Goal: Task Accomplishment & Management: Use online tool/utility

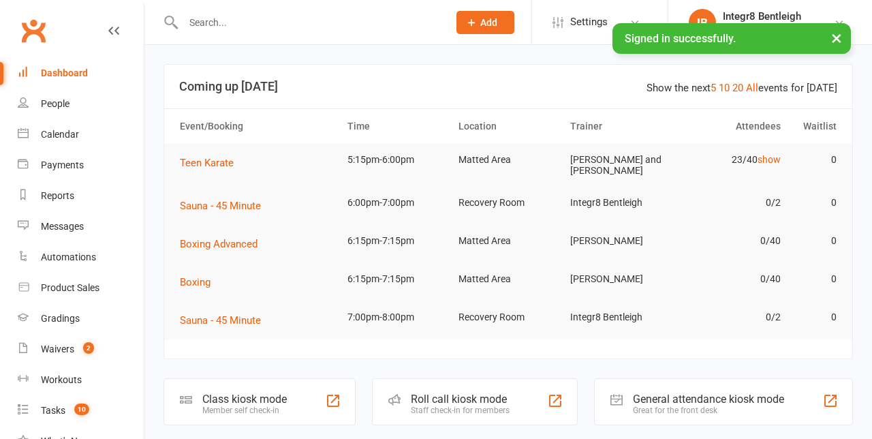
scroll to position [185, 0]
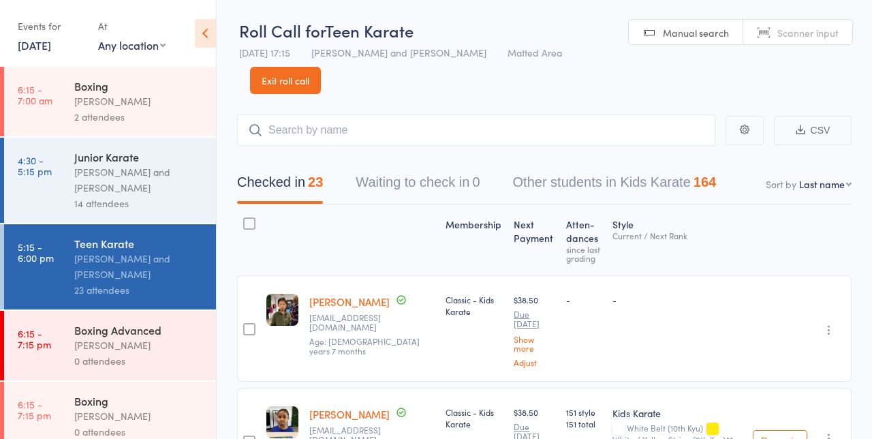
click at [137, 183] on div "[PERSON_NAME] and [PERSON_NAME]" at bounding box center [139, 179] width 130 height 31
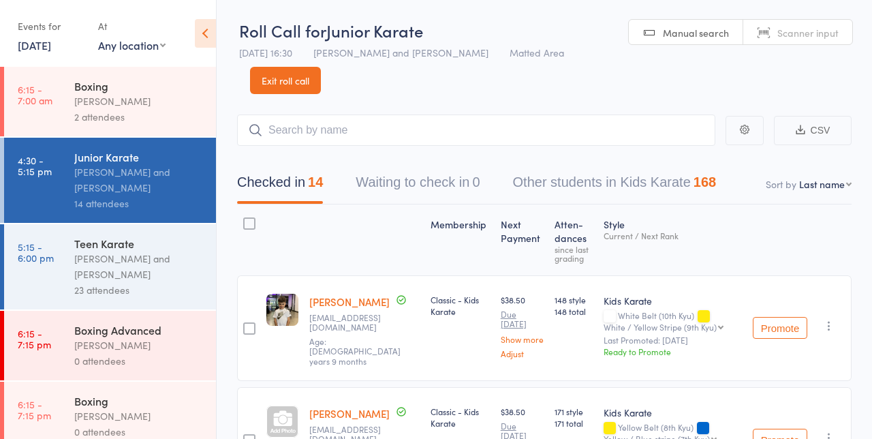
click at [200, 31] on icon at bounding box center [205, 33] width 21 height 29
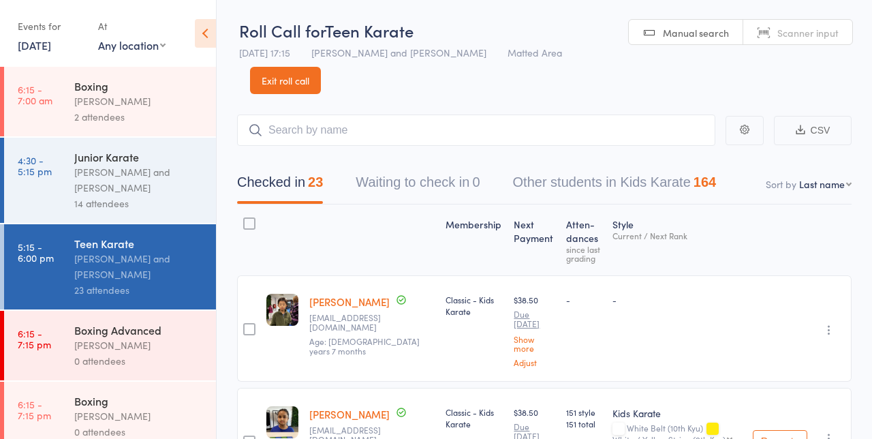
click at [13, 196] on link "4:30 - 5:15 pm Junior Karate Giuseppe Amato and Domenic Amato 14 attendees" at bounding box center [110, 180] width 212 height 85
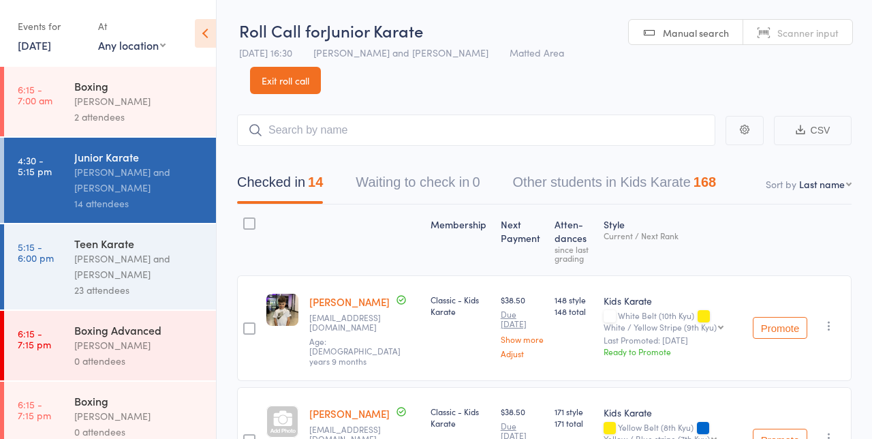
click at [176, 286] on div "23 attendees" at bounding box center [139, 290] width 130 height 16
